Goal: Navigation & Orientation: Go to known website

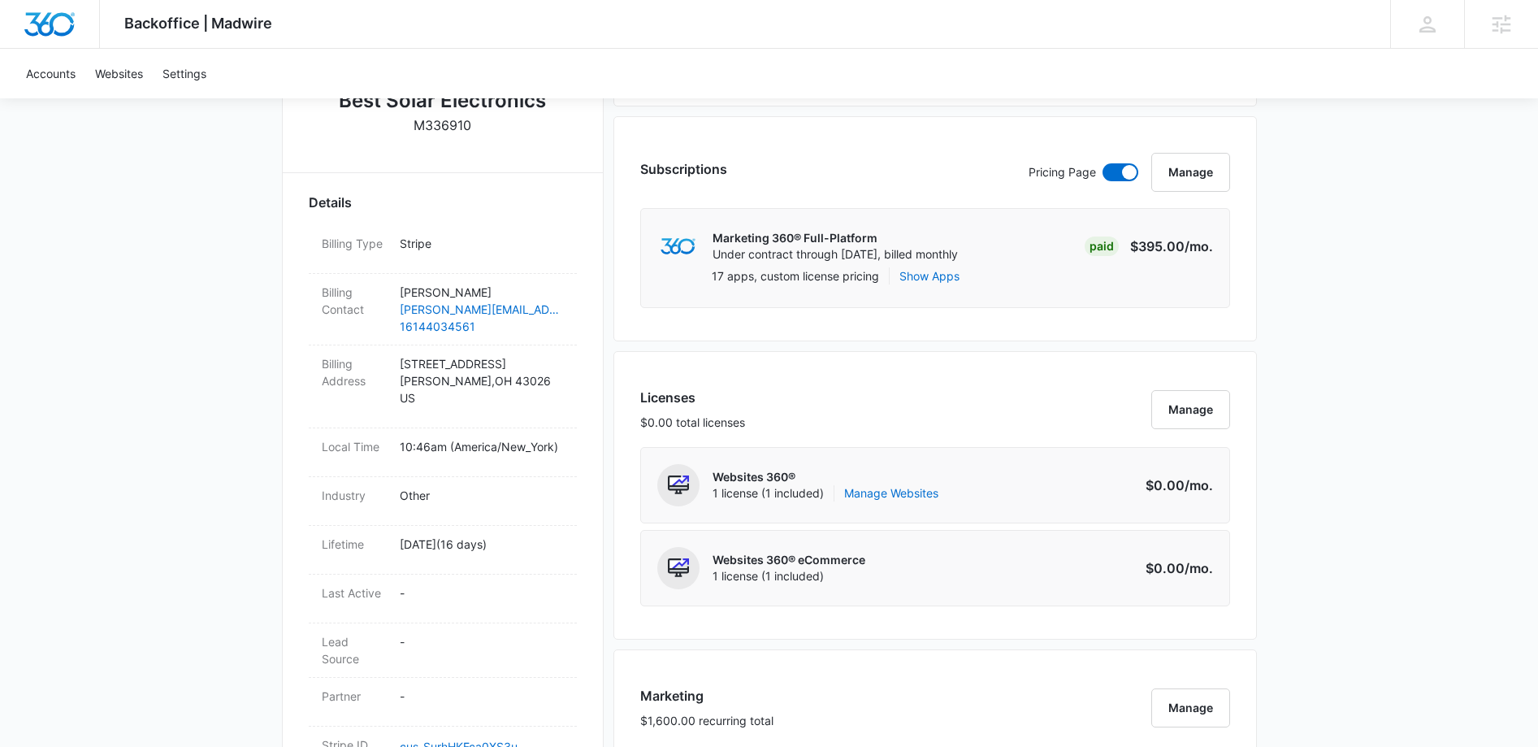
scroll to position [394, 0]
click at [887, 492] on link "Manage Websites" at bounding box center [891, 492] width 94 height 16
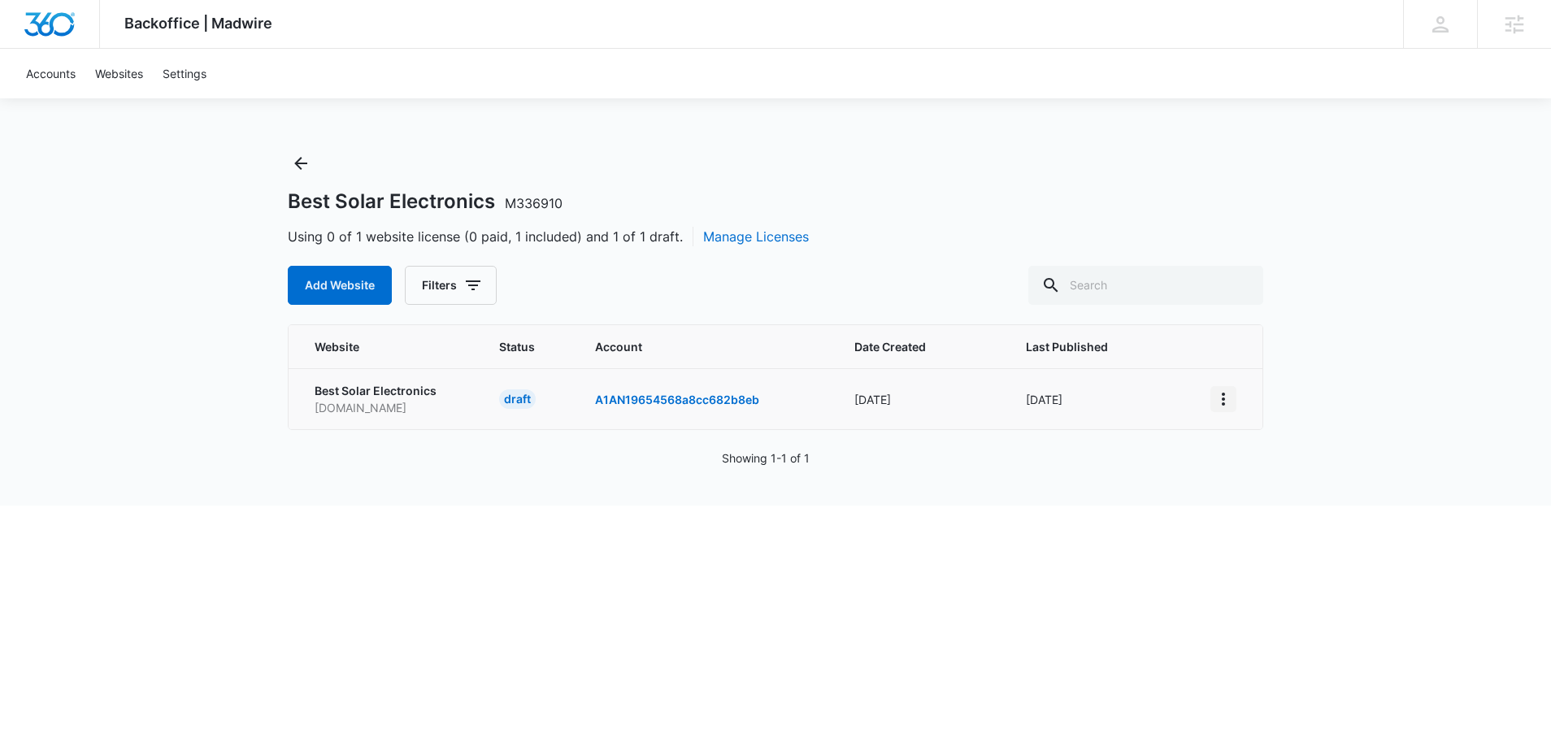
click at [1223, 408] on button "View More" at bounding box center [1223, 399] width 26 height 26
click at [1269, 492] on link "Visit Website" at bounding box center [1263, 493] width 67 height 14
